Goal: Use online tool/utility: Utilize a website feature to perform a specific function

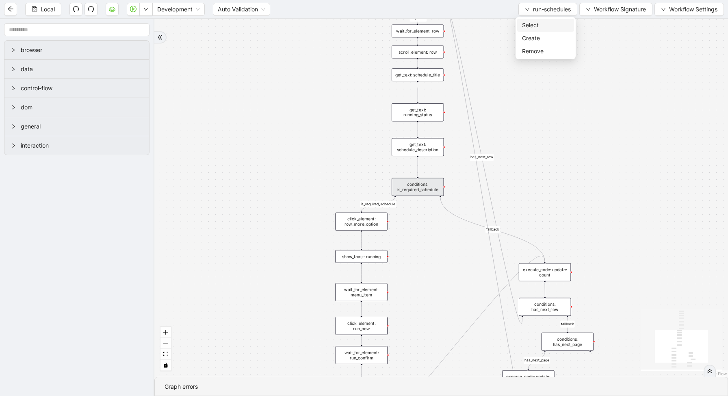
click at [541, 22] on span "Select" at bounding box center [545, 25] width 47 height 9
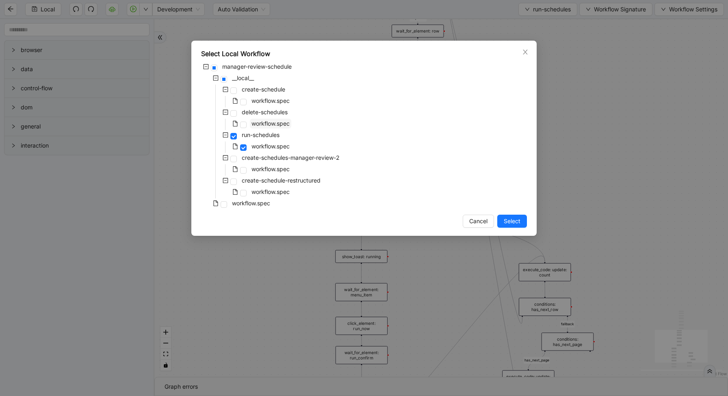
click at [260, 123] on span "workflow.spec" at bounding box center [270, 123] width 38 height 7
click at [507, 227] on button "Select" at bounding box center [512, 220] width 30 height 13
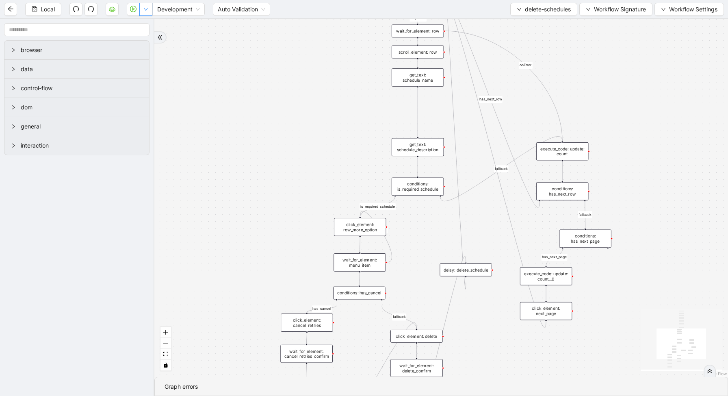
click at [144, 8] on icon "down" at bounding box center [145, 9] width 5 height 5
click at [344, 158] on div "loopFrom has_cancel fallback is_required_schedule has_next_row fallback has_nex…" at bounding box center [441, 197] width 574 height 357
click at [421, 186] on div "conditions: is_required_schedule" at bounding box center [418, 187] width 52 height 18
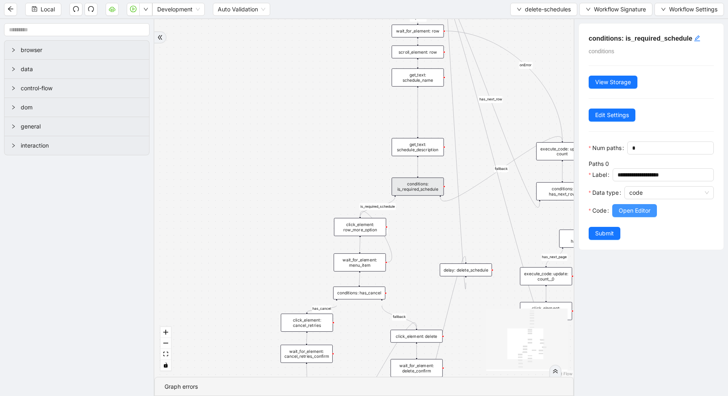
click at [633, 207] on span "Open Editor" at bounding box center [635, 210] width 32 height 9
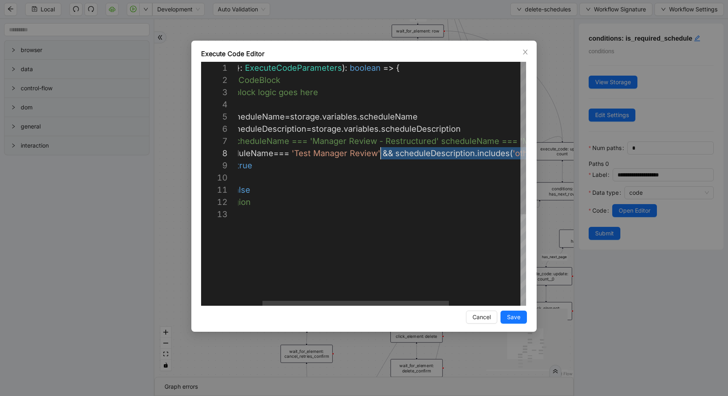
scroll to position [85, 180]
drag, startPoint x: 429, startPoint y: 157, endPoint x: 379, endPoint y: 154, distance: 50.5
type textarea "**********"
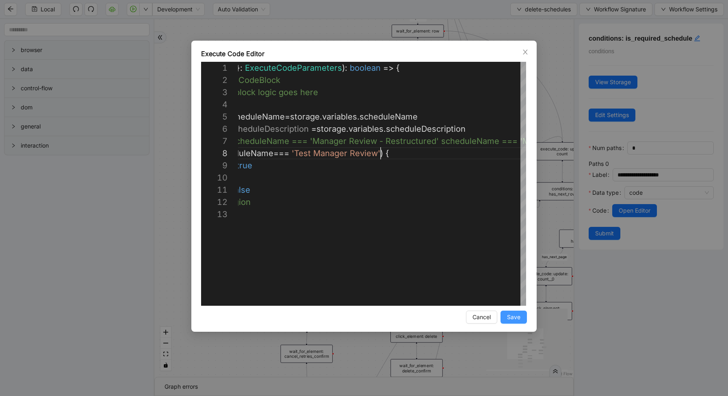
click at [513, 321] on span "Save" at bounding box center [513, 316] width 13 height 9
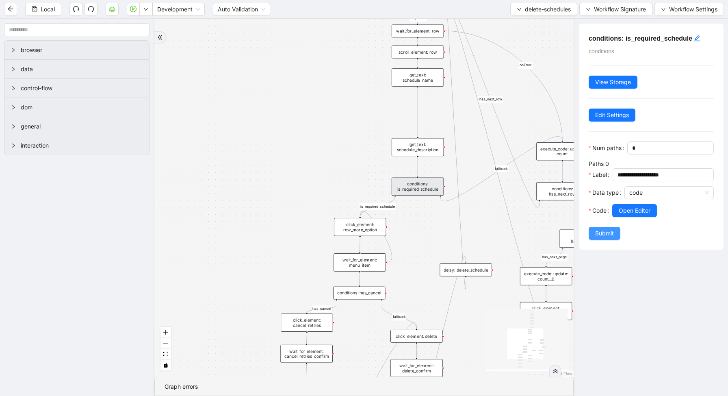
click at [614, 232] on button "Submit" at bounding box center [605, 233] width 32 height 13
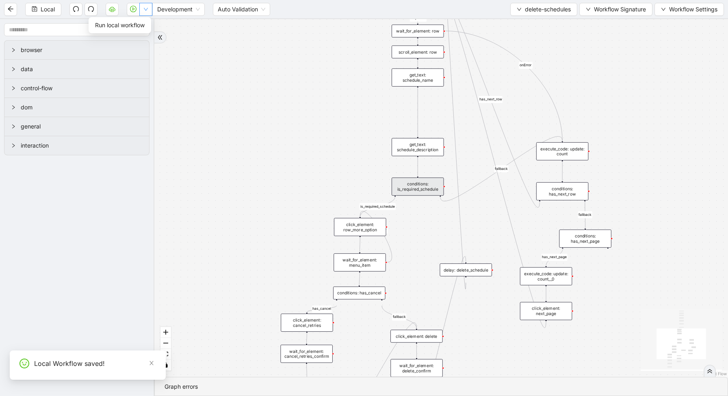
click at [149, 9] on button "button" at bounding box center [145, 9] width 13 height 13
click at [145, 21] on span "Run local workflow" at bounding box center [120, 25] width 50 height 9
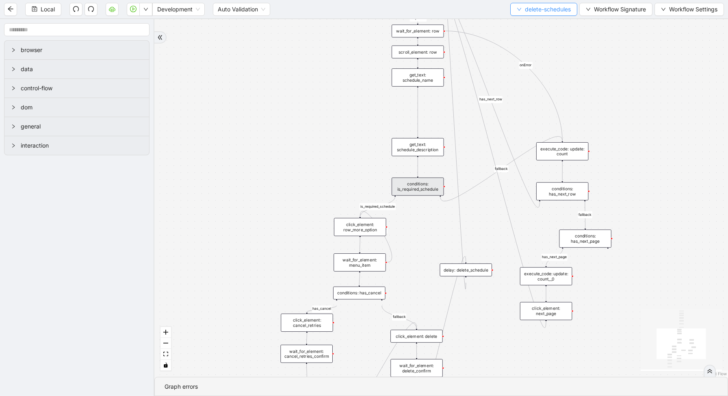
click at [545, 9] on span "delete-schedules" at bounding box center [548, 9] width 46 height 9
click at [542, 22] on span "Select" at bounding box center [541, 25] width 55 height 9
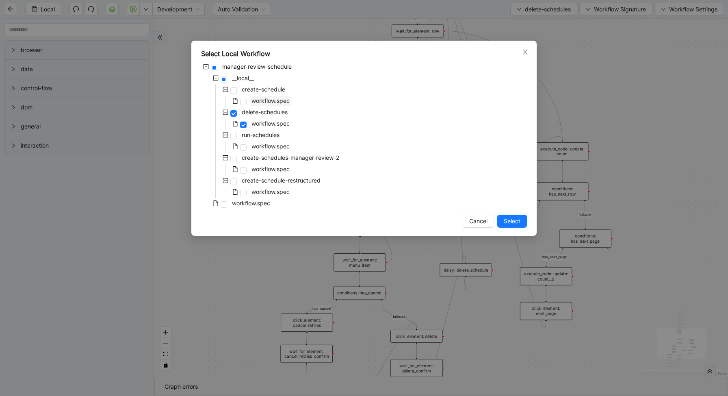
click at [277, 102] on span "workflow.spec" at bounding box center [270, 100] width 38 height 7
click at [513, 217] on span "Select" at bounding box center [512, 221] width 17 height 9
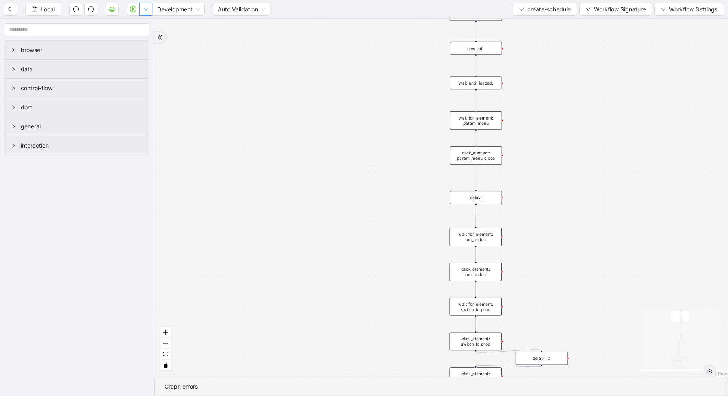
click at [143, 7] on button "button" at bounding box center [145, 9] width 13 height 13
click at [148, 14] on button "button" at bounding box center [145, 9] width 13 height 13
click at [448, 151] on div "loopFrom exitFrom fallback enable_retry has_error is_selected fallback create_s…" at bounding box center [441, 197] width 574 height 357
click at [412, 266] on div "loopFrom exitFrom fallback enable_retry has_error is_selected fallback create_s…" at bounding box center [441, 197] width 574 height 357
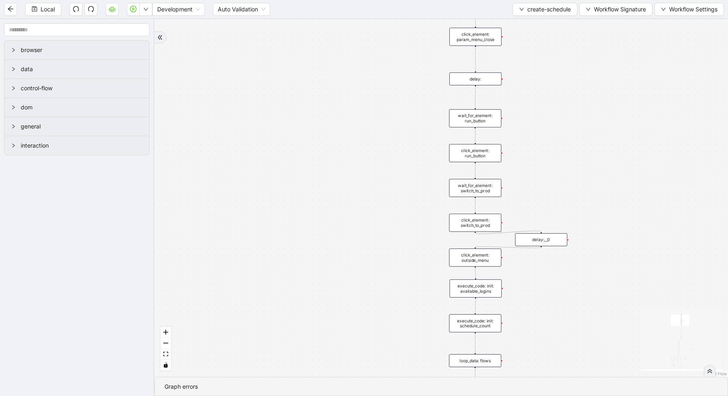
drag, startPoint x: 412, startPoint y: 266, endPoint x: 408, endPoint y: 127, distance: 139.8
click at [409, 130] on div "loopFrom exitFrom fallback enable_retry has_error is_selected fallback create_s…" at bounding box center [441, 197] width 574 height 357
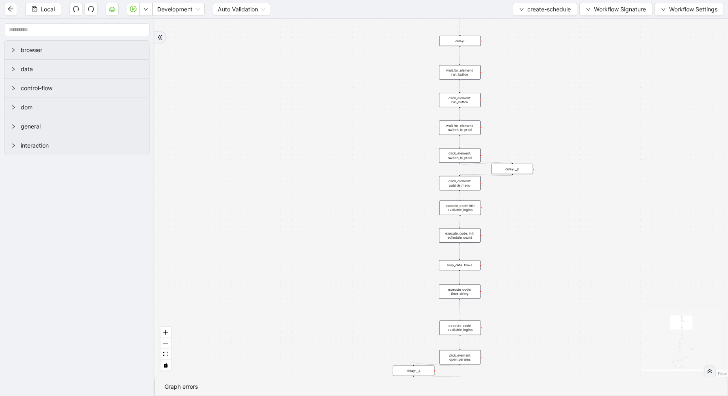
drag, startPoint x: 413, startPoint y: 283, endPoint x: 405, endPoint y: 227, distance: 57.0
click at [405, 227] on div "loopFrom exitFrom fallback enable_retry has_error is_selected fallback create_s…" at bounding box center [441, 197] width 574 height 357
click at [467, 263] on div "loop_data: flows" at bounding box center [459, 261] width 41 height 10
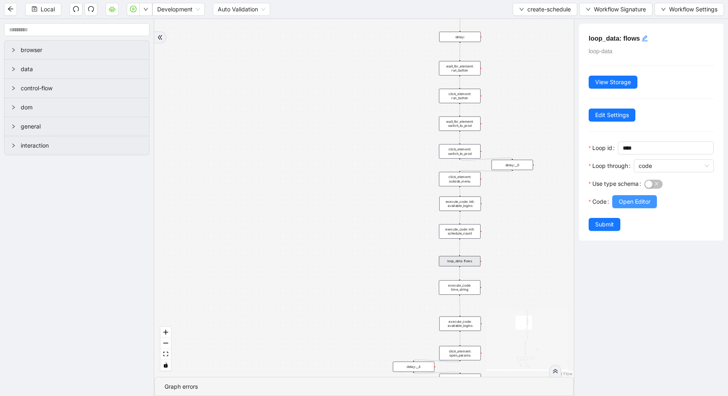
click at [623, 204] on span "Open Editor" at bounding box center [635, 201] width 32 height 9
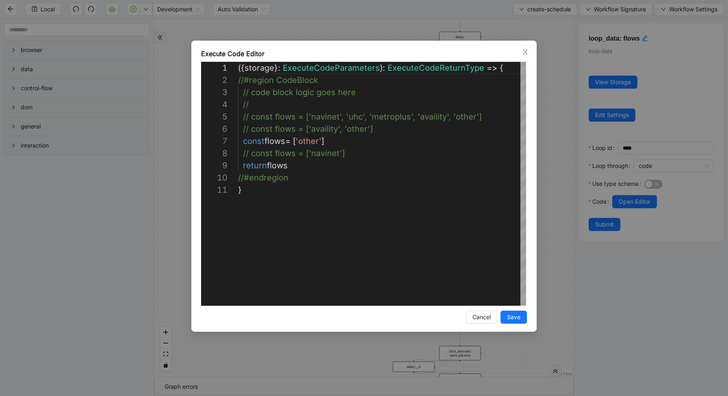
scroll to position [122, 0]
click at [476, 119] on div "( { storage } : ExecuteCodeParameters ): ExecuteCodeReturnType => { //#region C…" at bounding box center [382, 245] width 289 height 366
click at [390, 142] on div "( { storage } : ExecuteCodeParameters ): ExecuteCodeReturnType => { //#region C…" at bounding box center [382, 245] width 289 height 366
type textarea "**********"
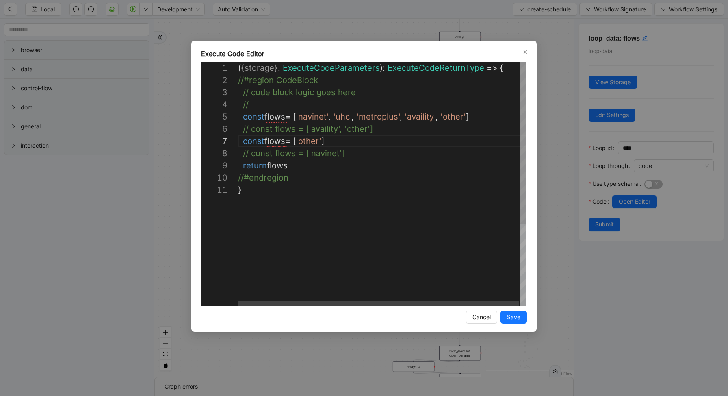
scroll to position [73, 97]
click at [518, 322] on button "Save" at bounding box center [513, 316] width 26 height 13
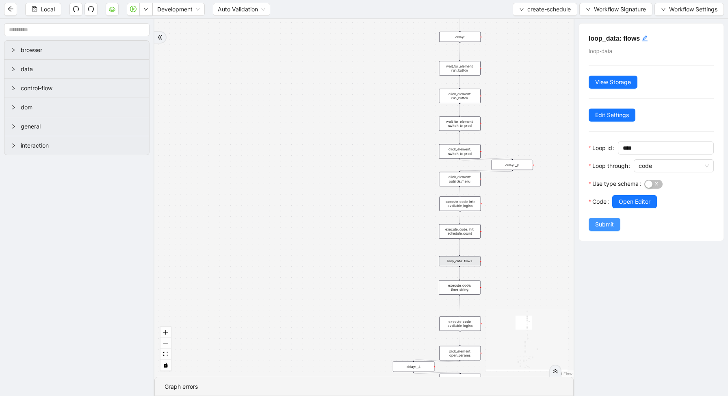
click at [605, 224] on span "Submit" at bounding box center [604, 224] width 19 height 9
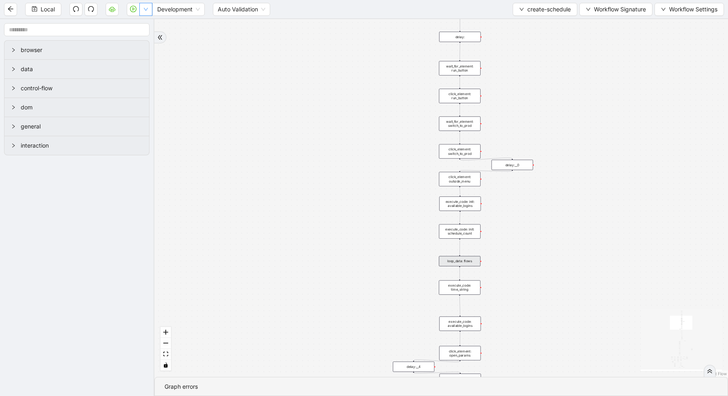
click at [147, 9] on icon "down" at bounding box center [145, 9] width 5 height 5
click at [147, 28] on li "Run local workflow" at bounding box center [119, 25] width 59 height 13
